Goal: Task Accomplishment & Management: Manage account settings

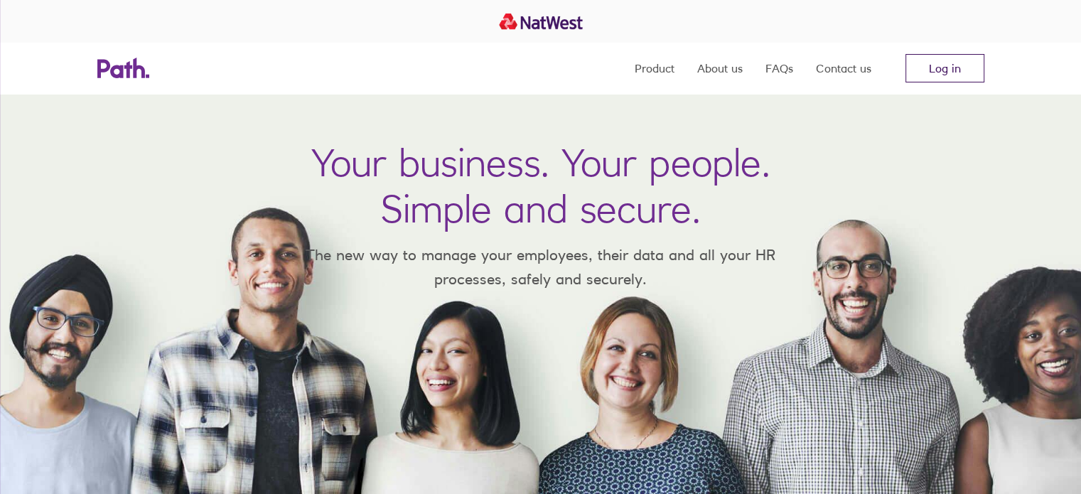
click at [933, 76] on link "Log in" at bounding box center [945, 68] width 79 height 28
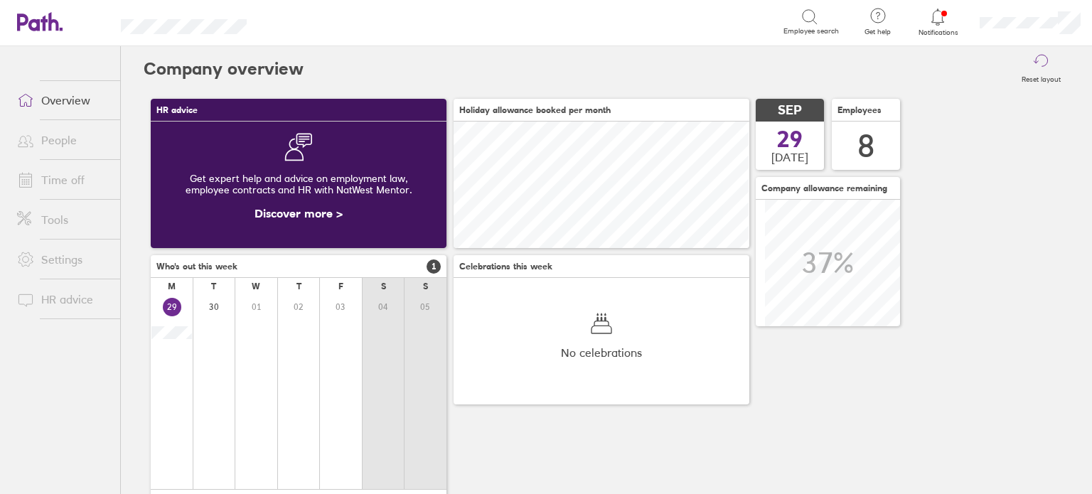
scroll to position [126, 296]
click at [63, 181] on link "Time off" at bounding box center [63, 180] width 114 height 28
